Goal: Find specific page/section: Find specific page/section

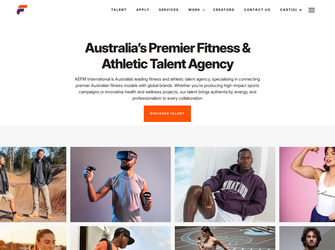
click at [290, 10] on link "Cast (0)" at bounding box center [291, 10] width 30 height 14
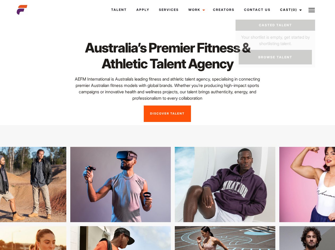
click at [312, 10] on img at bounding box center [312, 10] width 6 height 6
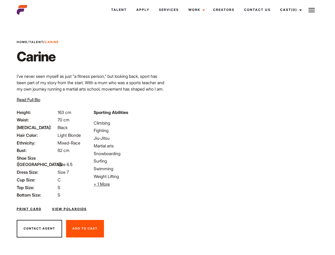
click at [290, 10] on link "Cast (0)" at bounding box center [291, 10] width 30 height 14
click at [312, 10] on img at bounding box center [312, 10] width 6 height 6
